Goal: Information Seeking & Learning: Learn about a topic

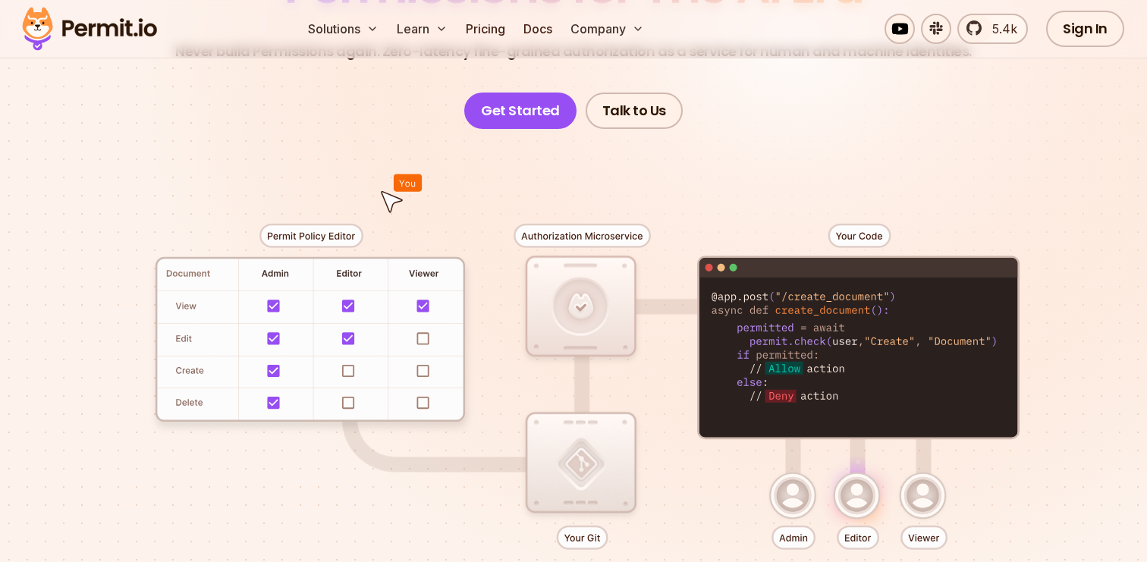
scroll to position [237, 0]
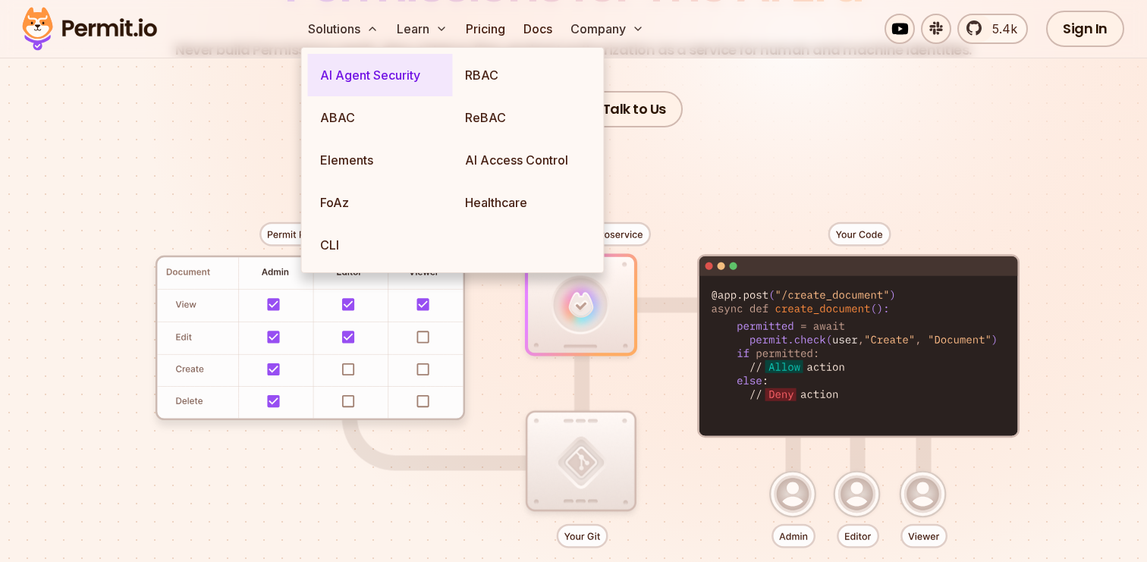
click at [375, 74] on link "AI Agent Security" at bounding box center [380, 75] width 145 height 42
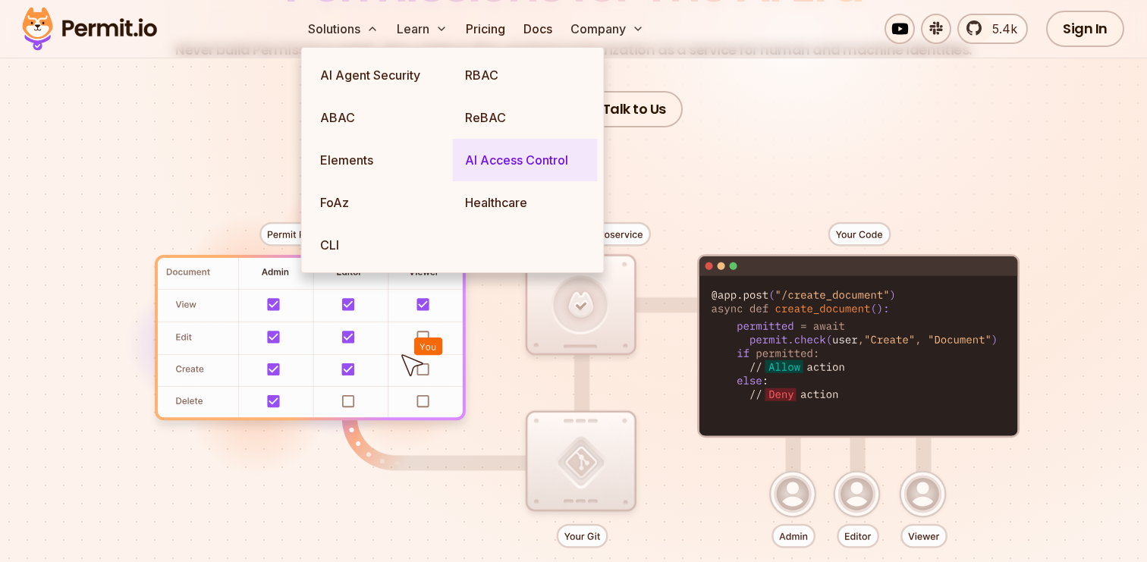
click at [495, 164] on link "AI Access Control" at bounding box center [525, 160] width 145 height 42
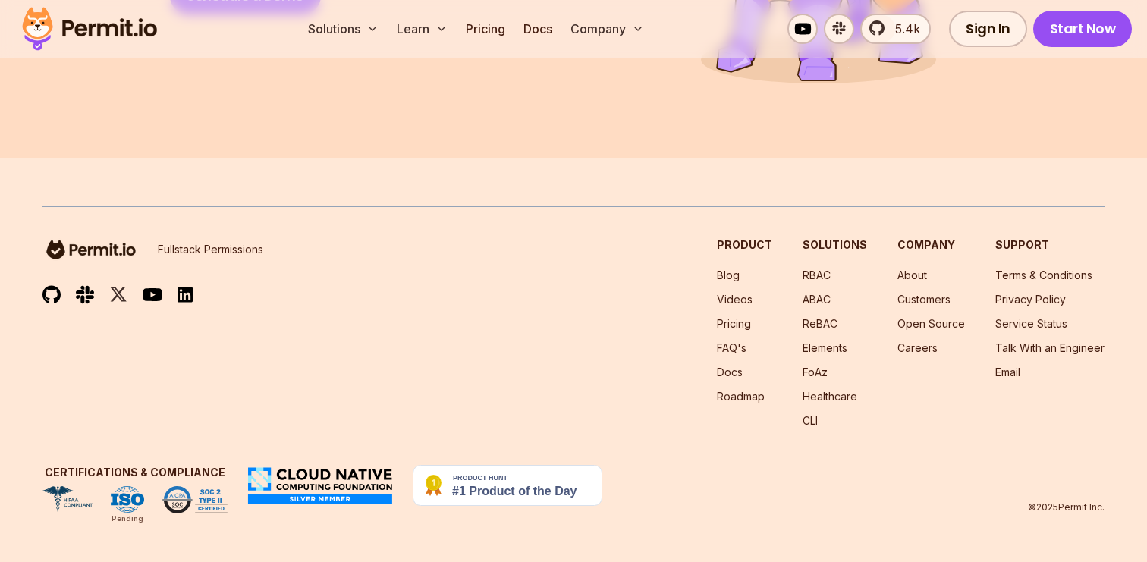
scroll to position [6897, 0]
click at [737, 396] on link "Roadmap" at bounding box center [741, 396] width 48 height 13
click at [825, 268] on li "RBAC" at bounding box center [835, 275] width 64 height 15
click at [825, 278] on link "RBAC" at bounding box center [817, 275] width 28 height 13
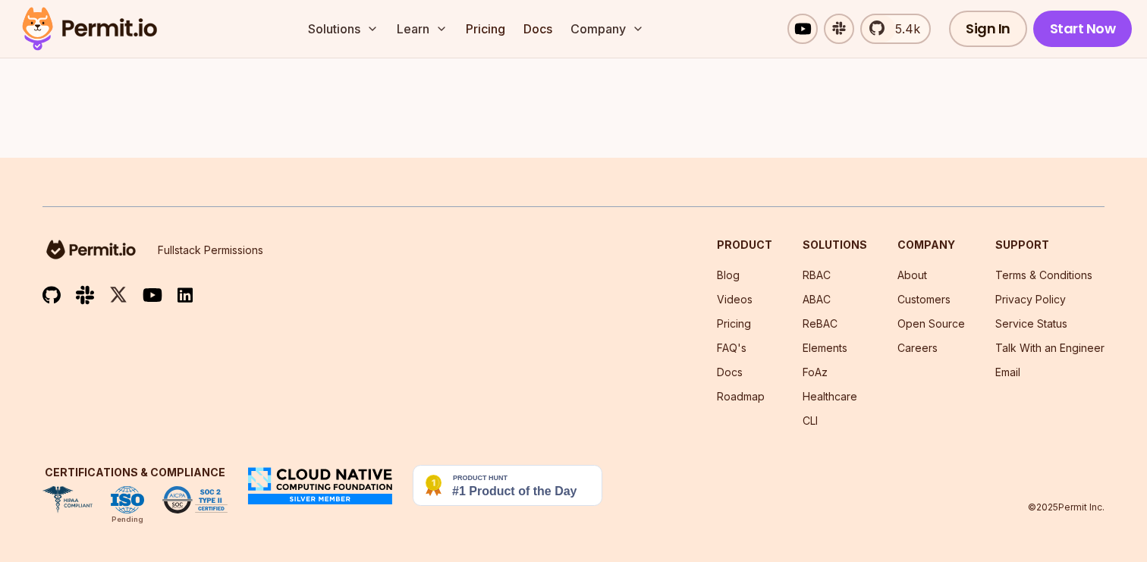
scroll to position [4450, 0]
click at [827, 306] on link "ABAC" at bounding box center [817, 299] width 28 height 13
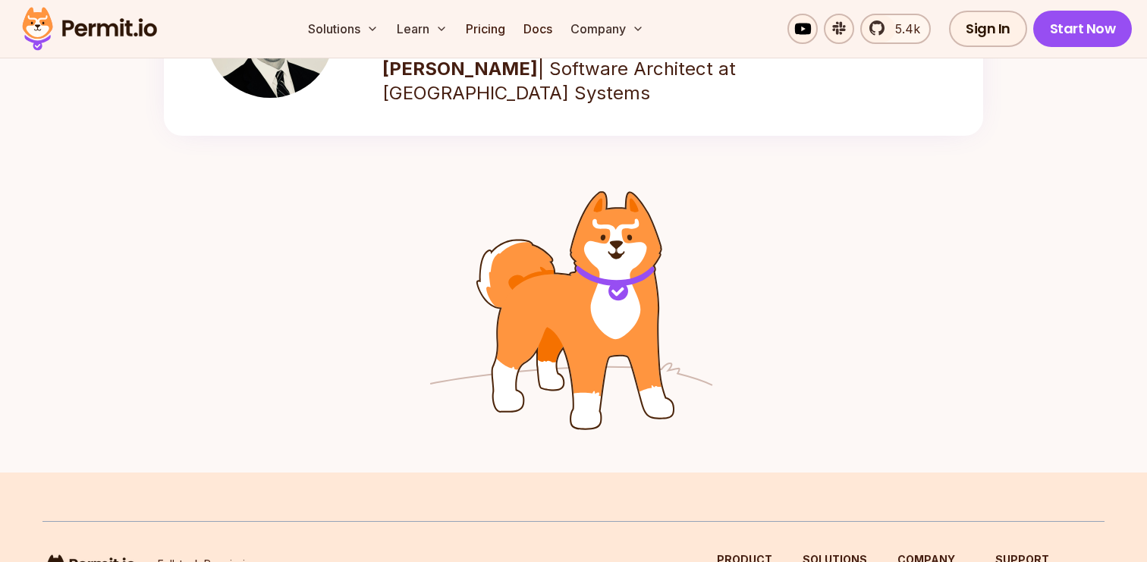
scroll to position [2615, 0]
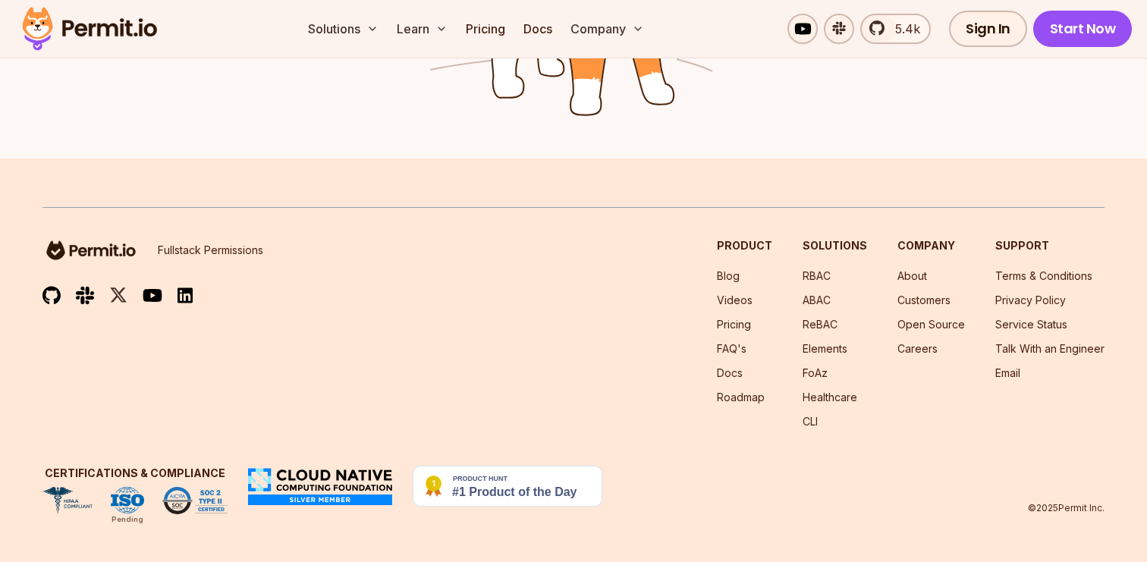
click at [835, 340] on ul "RBAC ABAC ReBAC Elements FoAz Healthcare CLI" at bounding box center [835, 349] width 64 height 161
click at [835, 342] on link "Elements" at bounding box center [825, 348] width 45 height 13
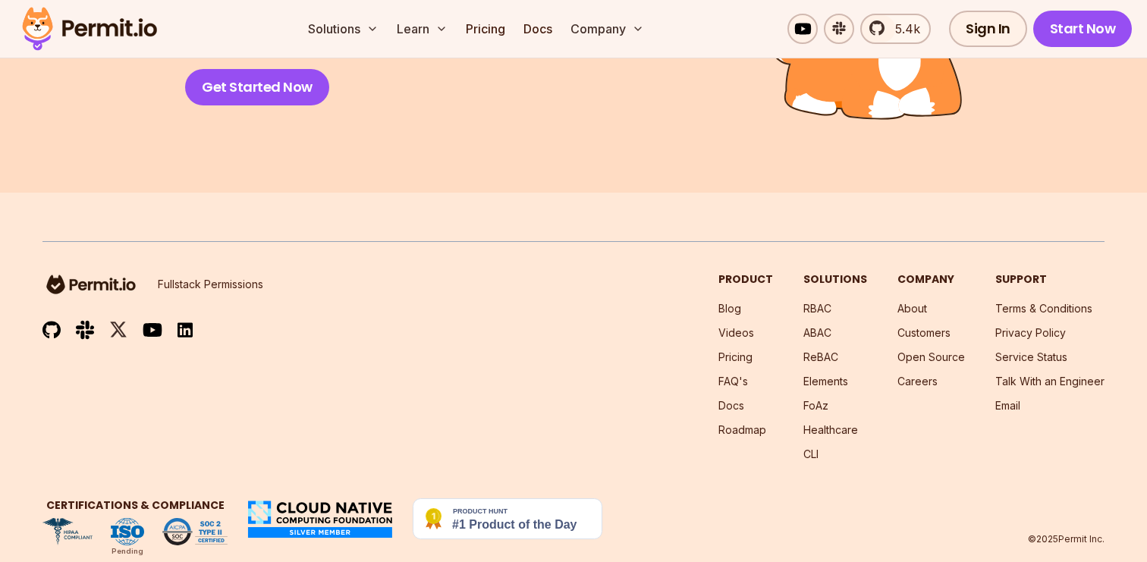
scroll to position [3539, 0]
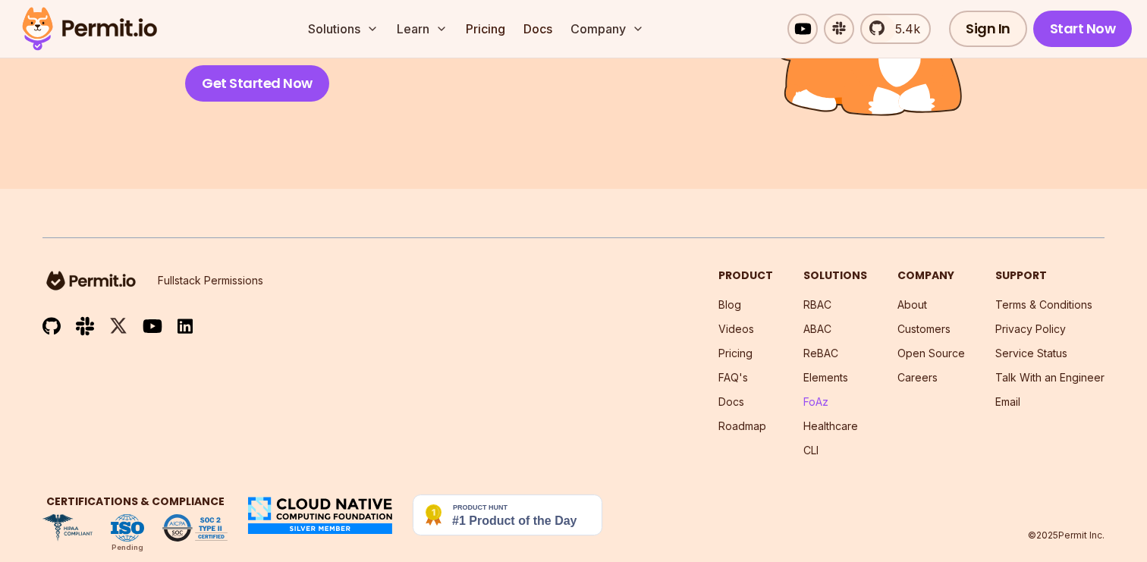
click at [816, 408] on link "FoAz" at bounding box center [815, 401] width 25 height 13
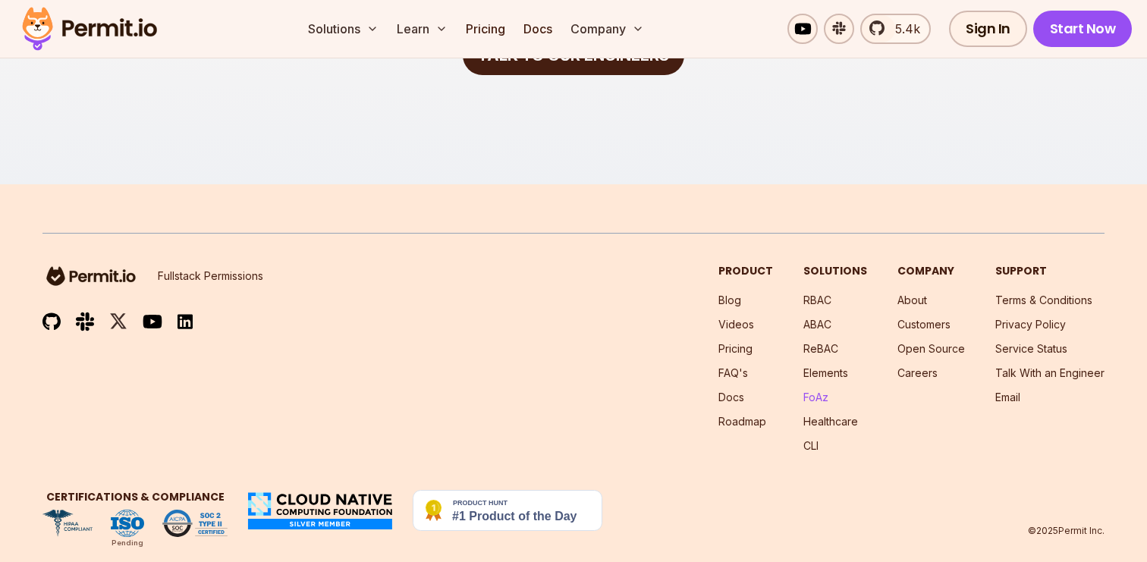
scroll to position [3351, 0]
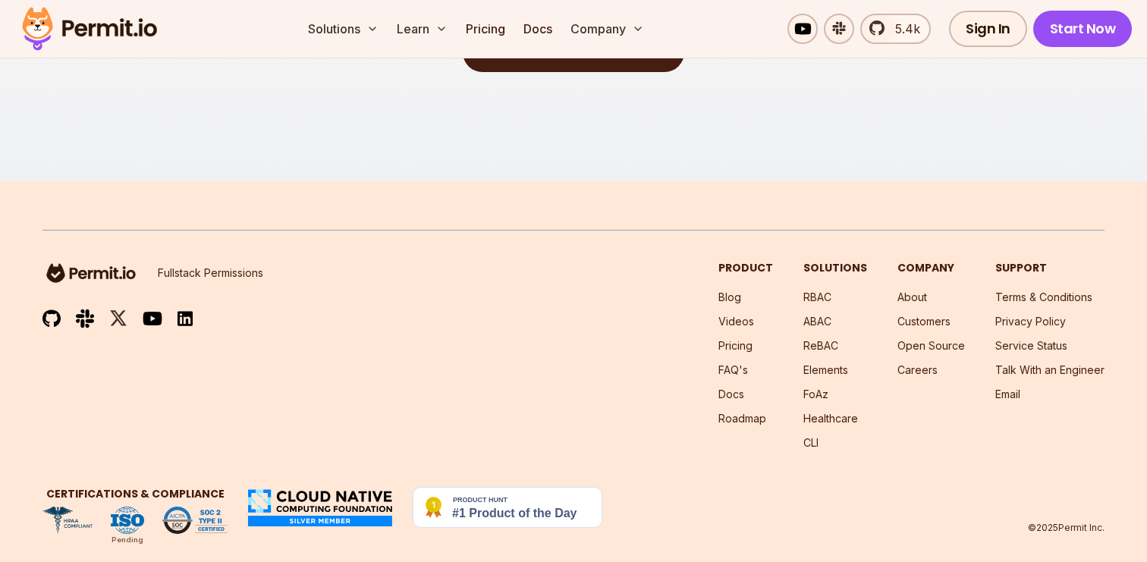
click at [819, 435] on li "CLI" at bounding box center [835, 442] width 64 height 15
click at [819, 436] on link "CLI" at bounding box center [810, 442] width 15 height 13
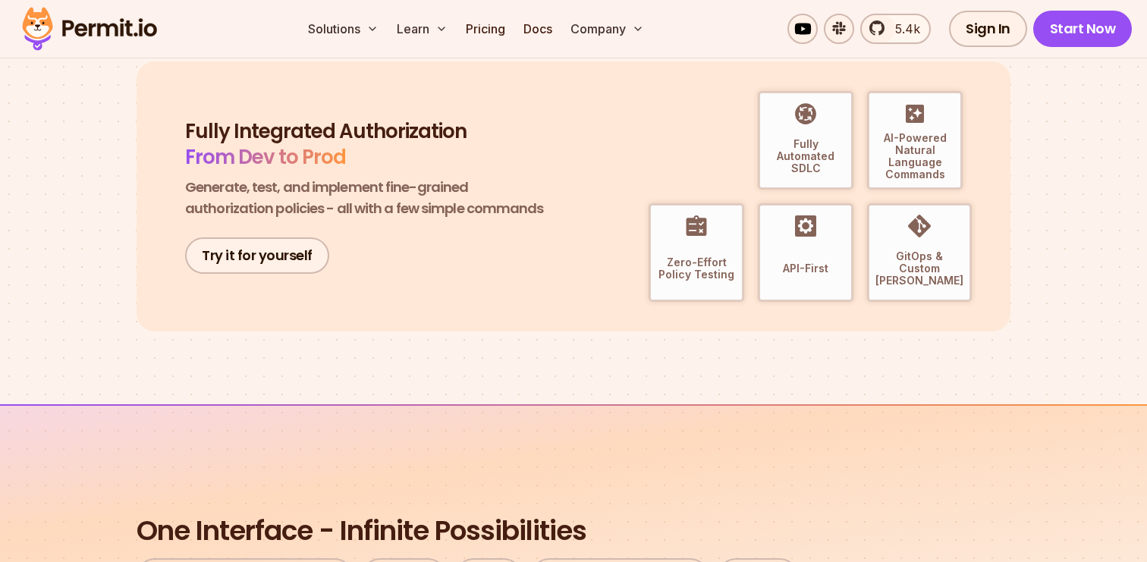
scroll to position [585, 0]
